Goal: Task Accomplishment & Management: Manage account settings

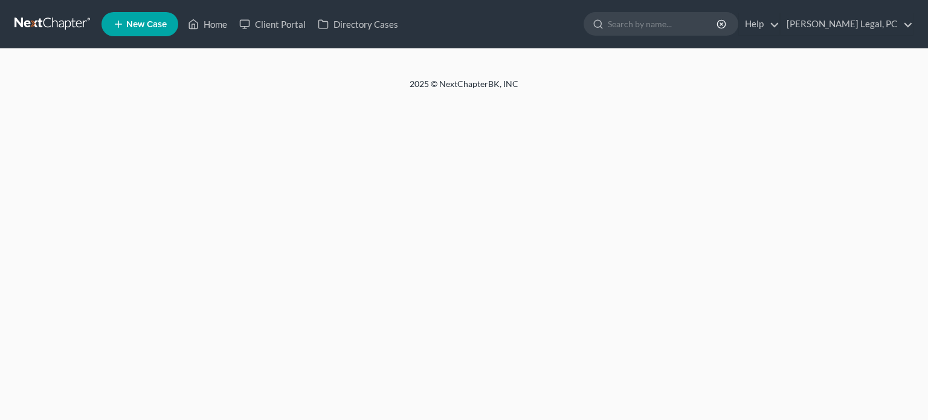
select select "0"
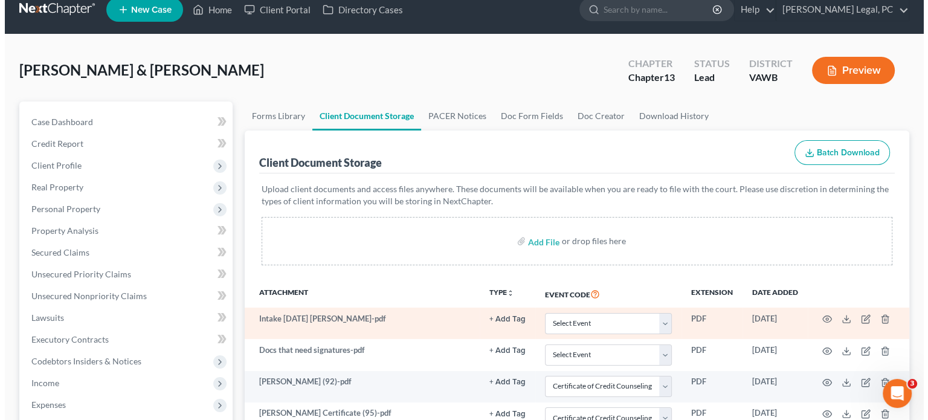
scroll to position [121, 0]
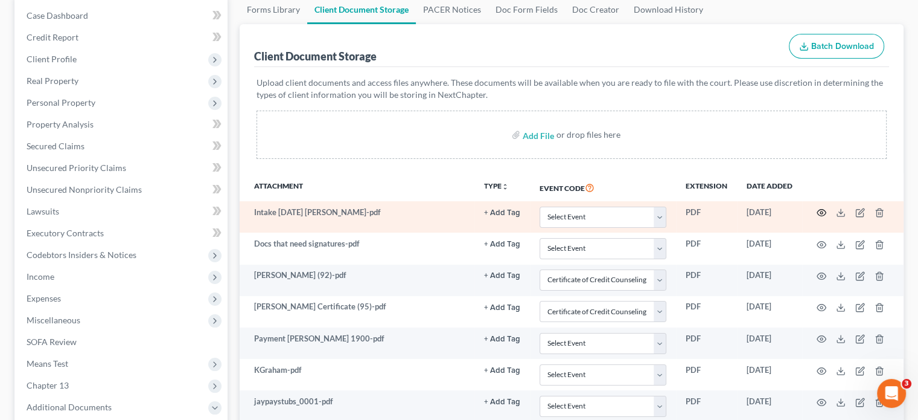
click at [819, 212] on icon "button" at bounding box center [822, 213] width 10 height 10
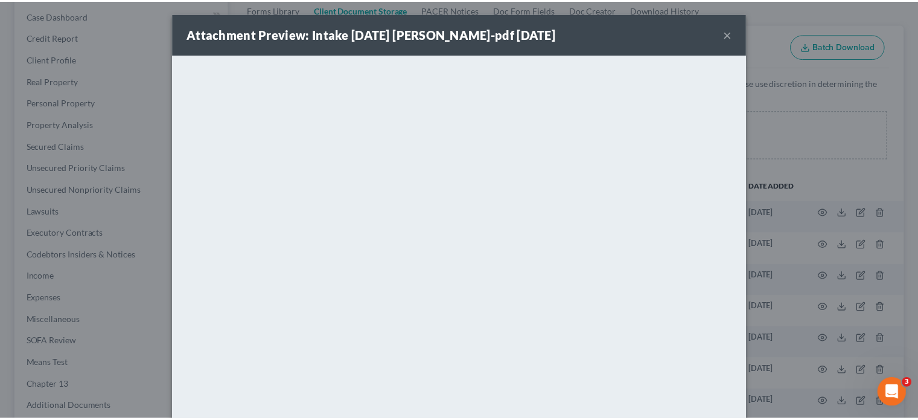
scroll to position [0, 0]
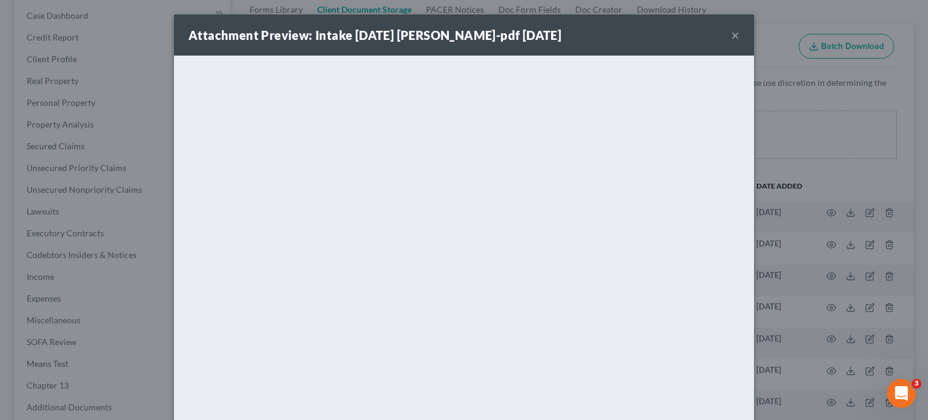
click at [731, 39] on button "×" at bounding box center [735, 35] width 8 height 14
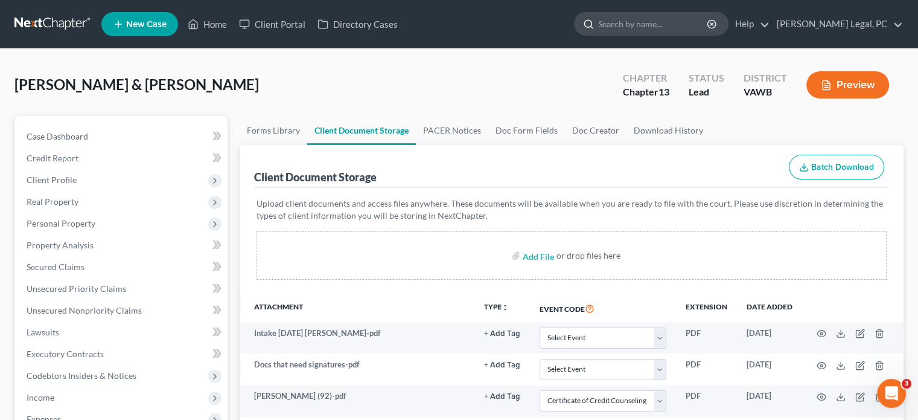
click at [671, 28] on input "search" at bounding box center [653, 24] width 111 height 22
type input "[PERSON_NAME]"
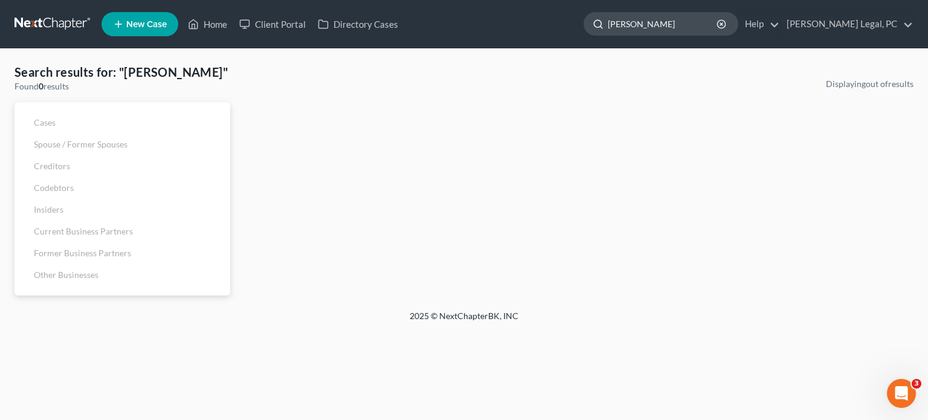
drag, startPoint x: 647, startPoint y: 25, endPoint x: 657, endPoint y: 24, distance: 10.4
click at [657, 24] on input "[PERSON_NAME]" at bounding box center [662, 24] width 111 height 22
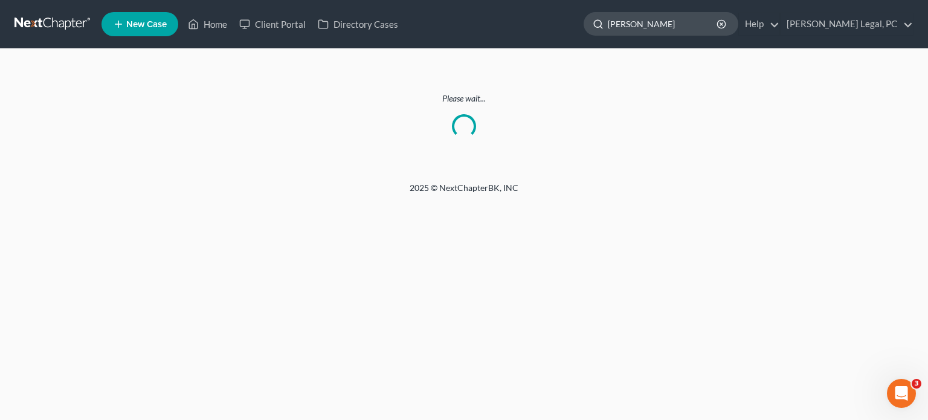
type input "[PERSON_NAME]"
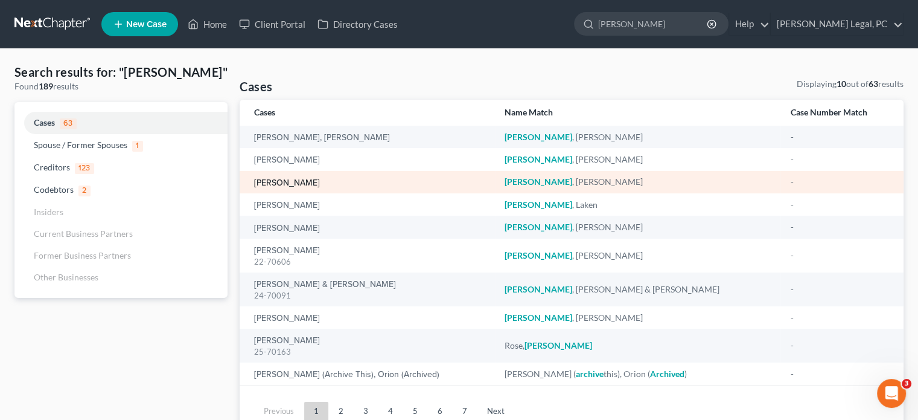
click at [295, 181] on link "[PERSON_NAME]" at bounding box center [287, 183] width 66 height 8
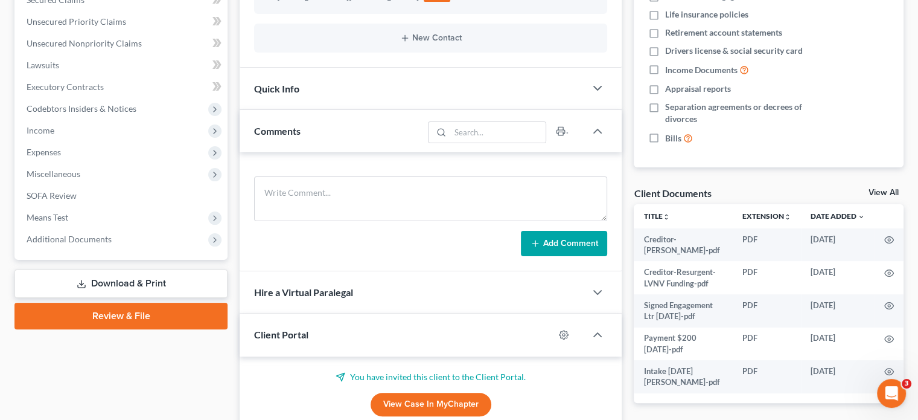
scroll to position [362, 0]
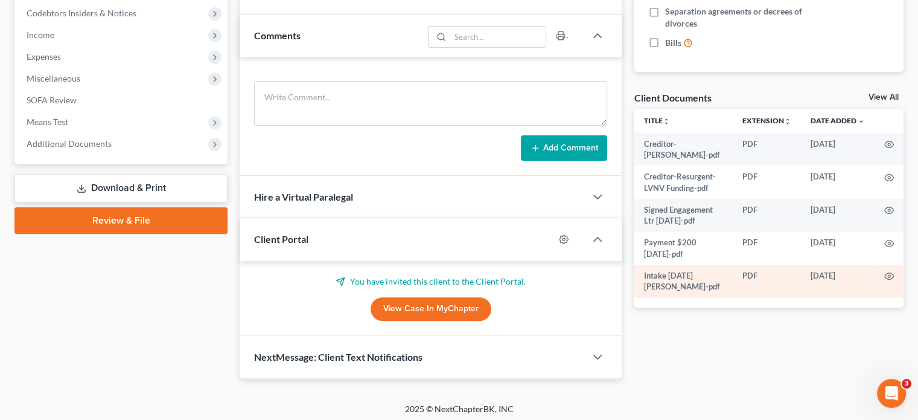
click at [667, 281] on td "Intake [DATE] [PERSON_NAME]-pdf" at bounding box center [683, 280] width 99 height 33
click at [889, 277] on circle "button" at bounding box center [889, 276] width 2 height 2
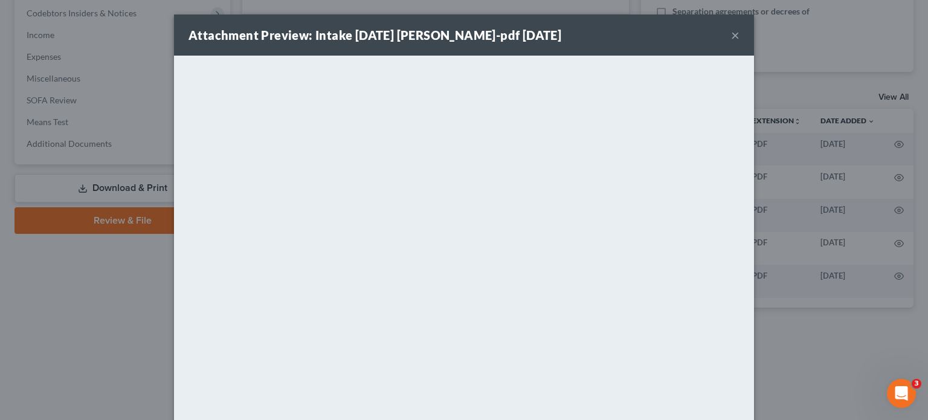
click at [731, 35] on button "×" at bounding box center [735, 35] width 8 height 14
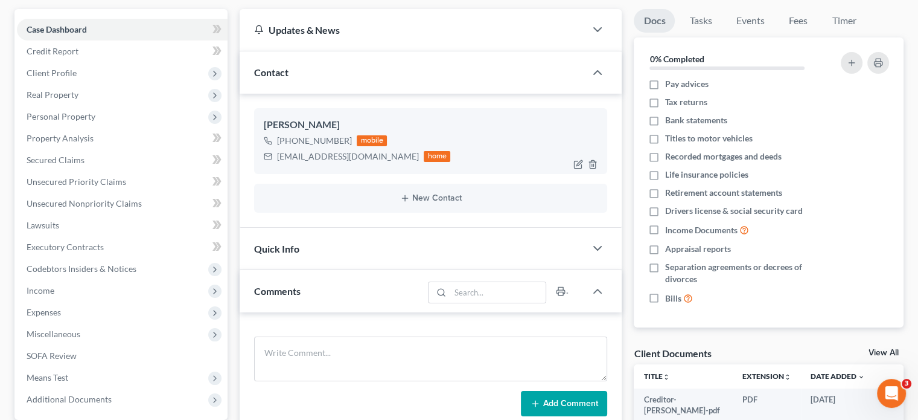
scroll to position [121, 0]
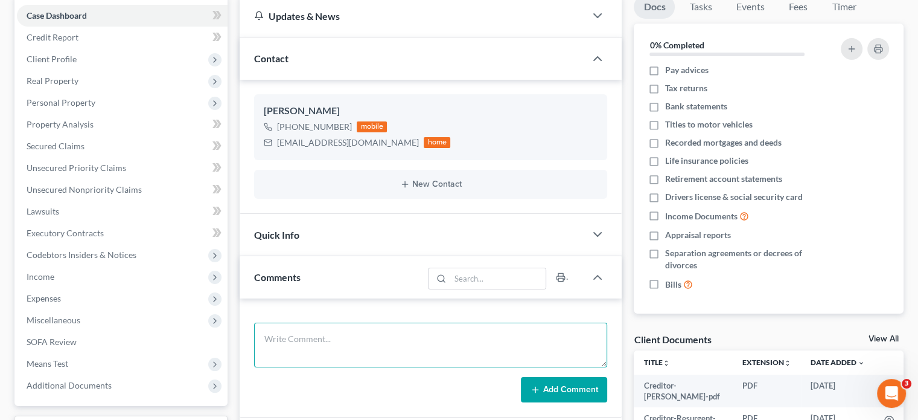
click at [310, 340] on textarea at bounding box center [430, 344] width 353 height 45
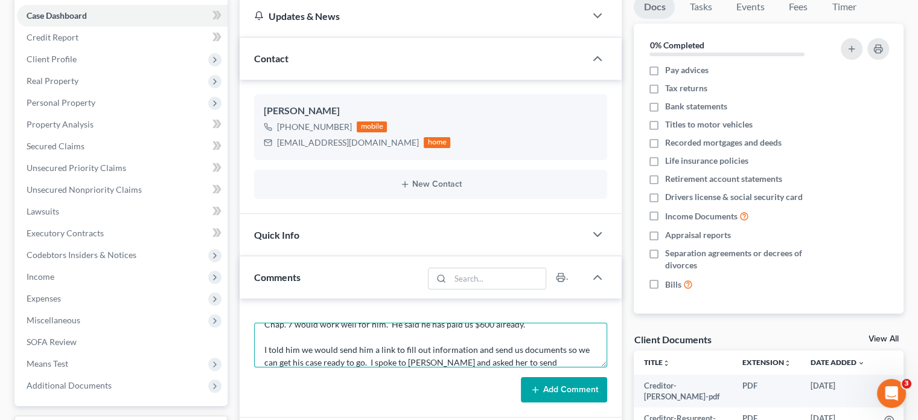
scroll to position [104, 0]
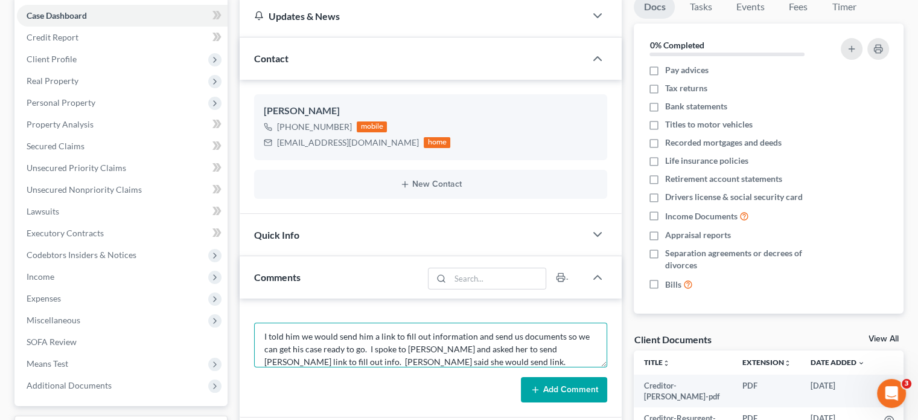
type textarea "I took a call from [PERSON_NAME]. He was saying he tried to make a payment arra…"
click at [567, 388] on button "Add Comment" at bounding box center [564, 389] width 86 height 25
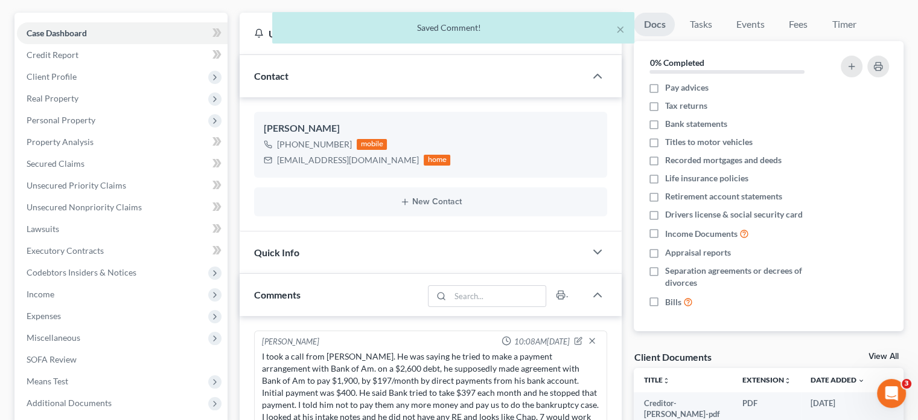
scroll to position [0, 0]
